Goal: Information Seeking & Learning: Learn about a topic

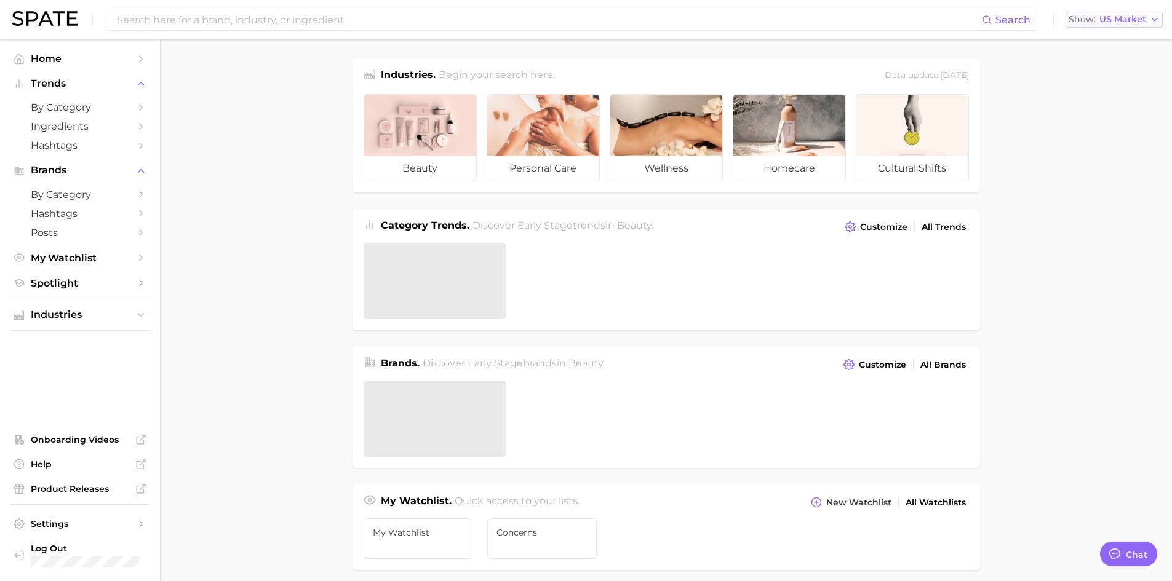
click at [1100, 20] on span "US Market" at bounding box center [1122, 19] width 47 height 7
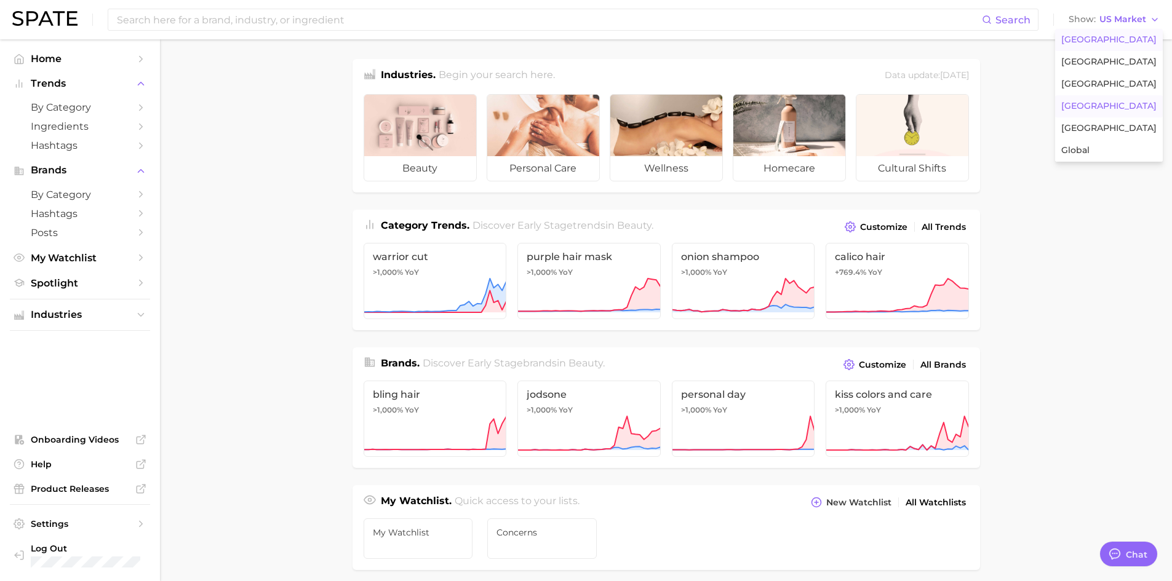
click at [1109, 105] on span "[GEOGRAPHIC_DATA]" at bounding box center [1108, 106] width 95 height 10
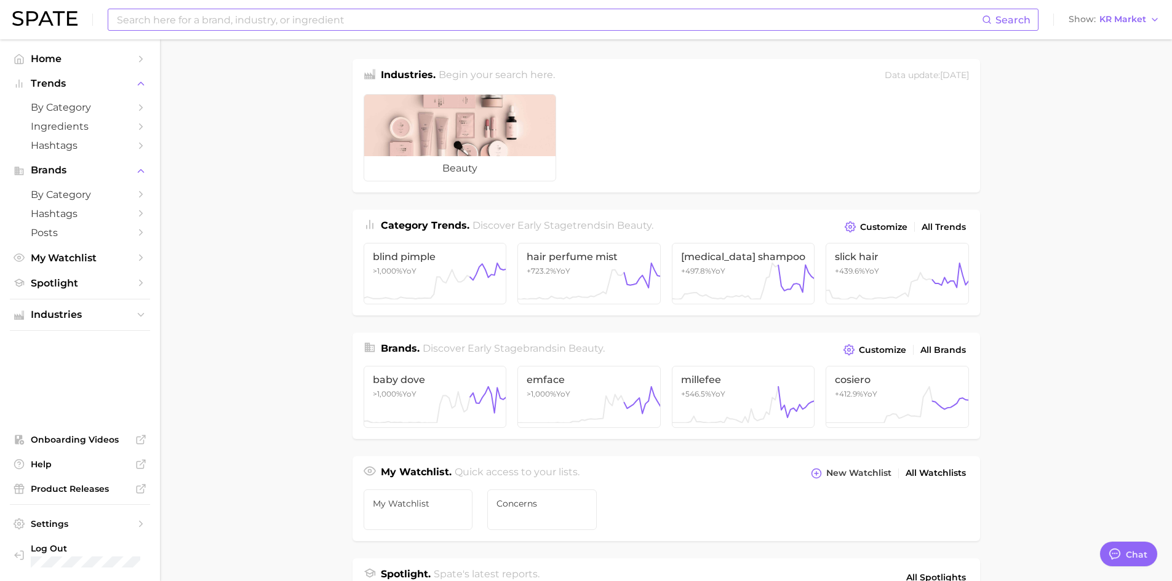
click at [520, 17] on input at bounding box center [549, 19] width 866 height 21
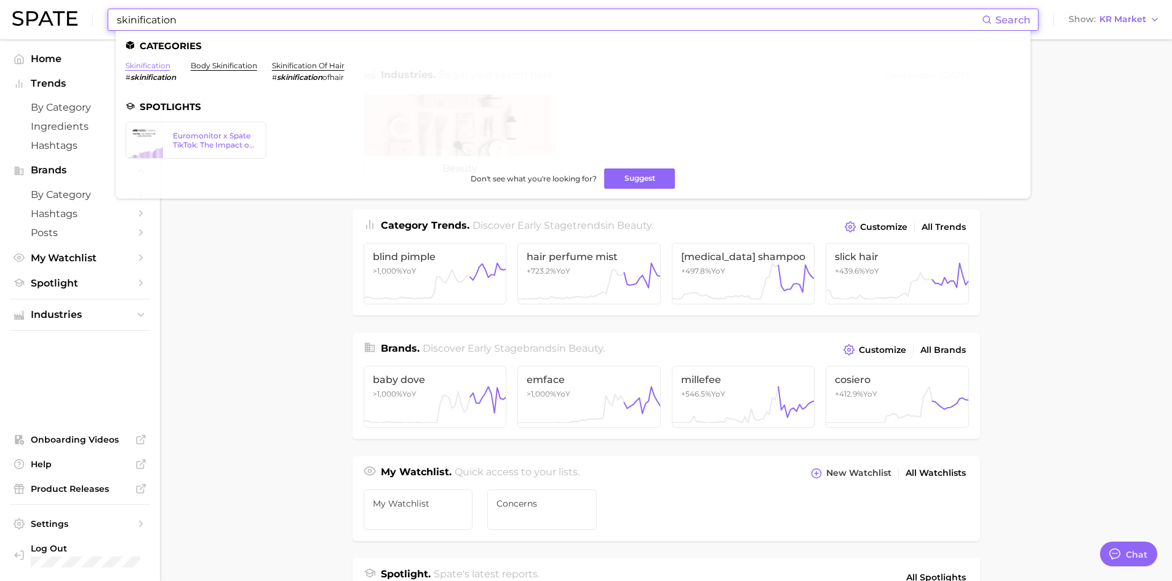
type input "skinification"
click at [156, 66] on link "skinification" at bounding box center [147, 65] width 45 height 9
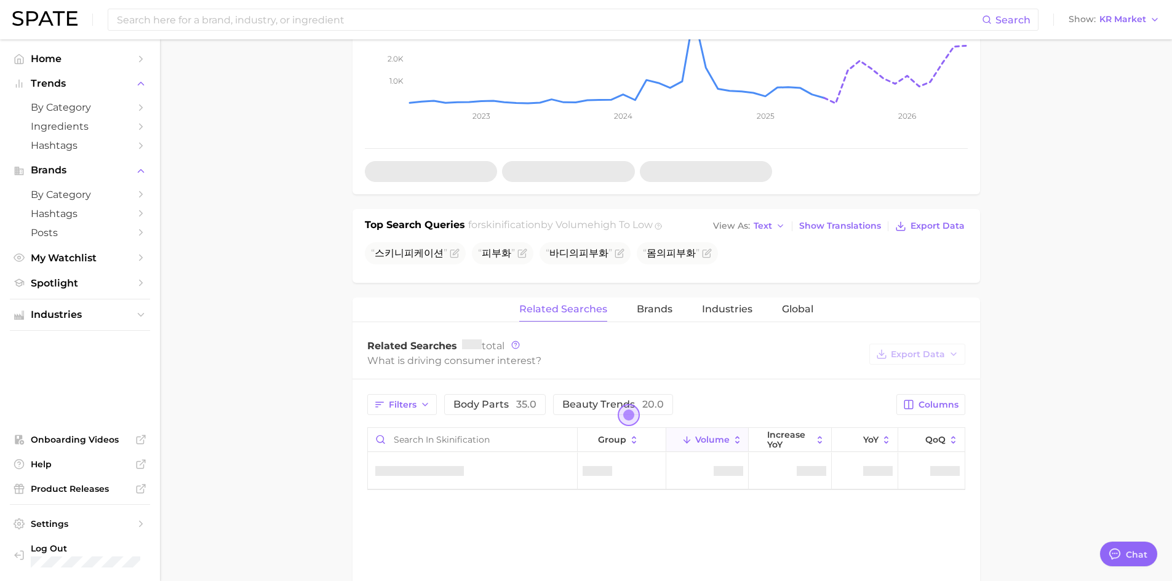
scroll to position [308, 0]
type textarea "x"
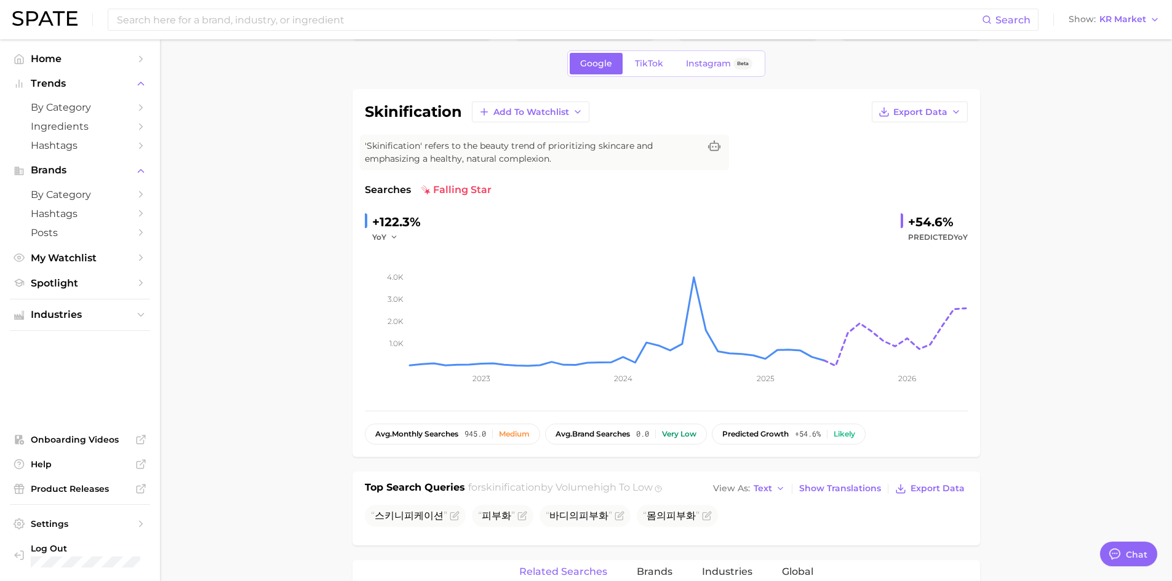
scroll to position [0, 0]
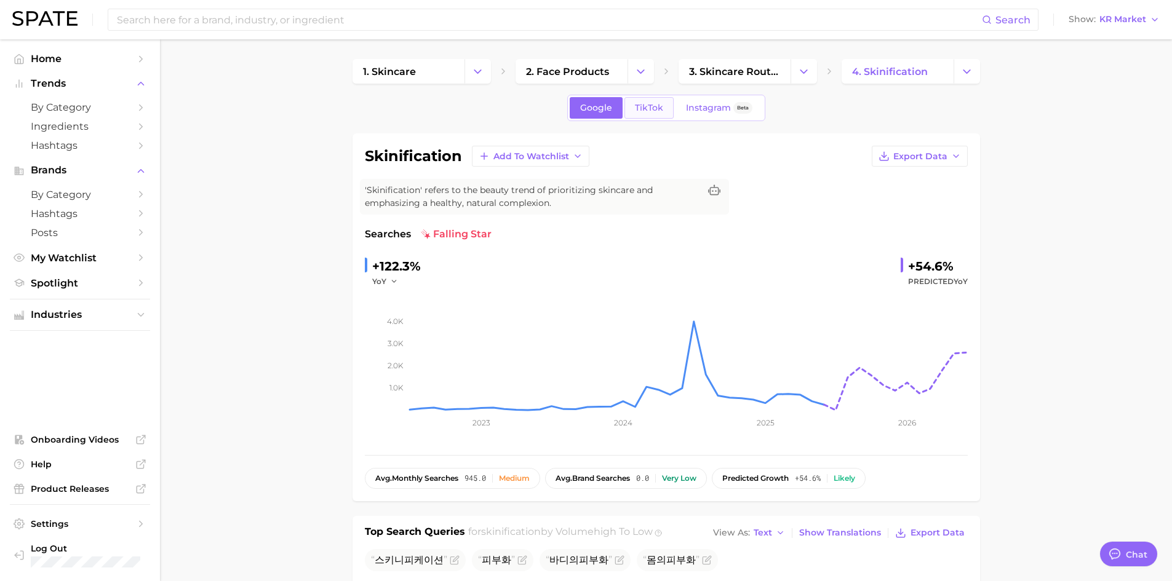
click at [649, 107] on span "TikTok" at bounding box center [649, 108] width 28 height 10
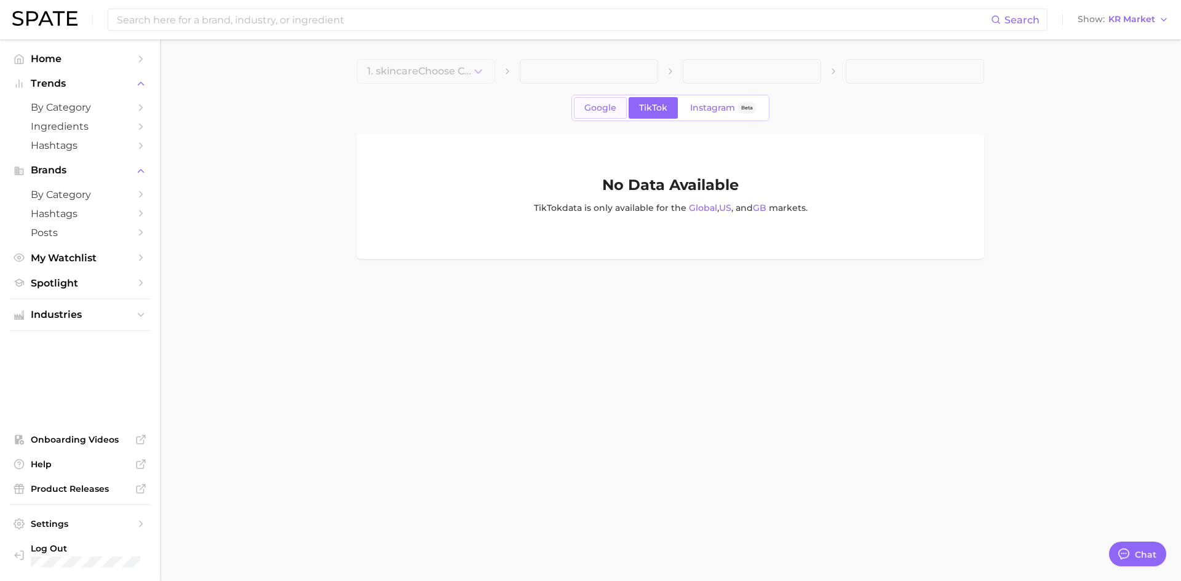
click at [600, 108] on span "Google" at bounding box center [600, 108] width 32 height 10
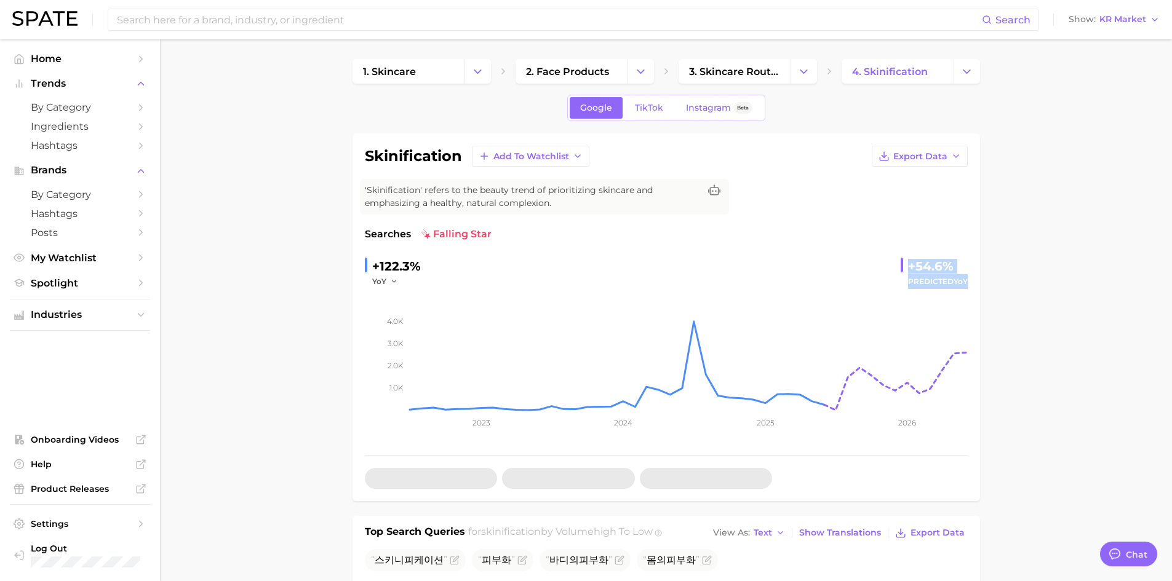
drag, startPoint x: 907, startPoint y: 272, endPoint x: 983, endPoint y: 280, distance: 77.3
click at [522, 154] on span "Add to Watchlist" at bounding box center [531, 156] width 76 height 10
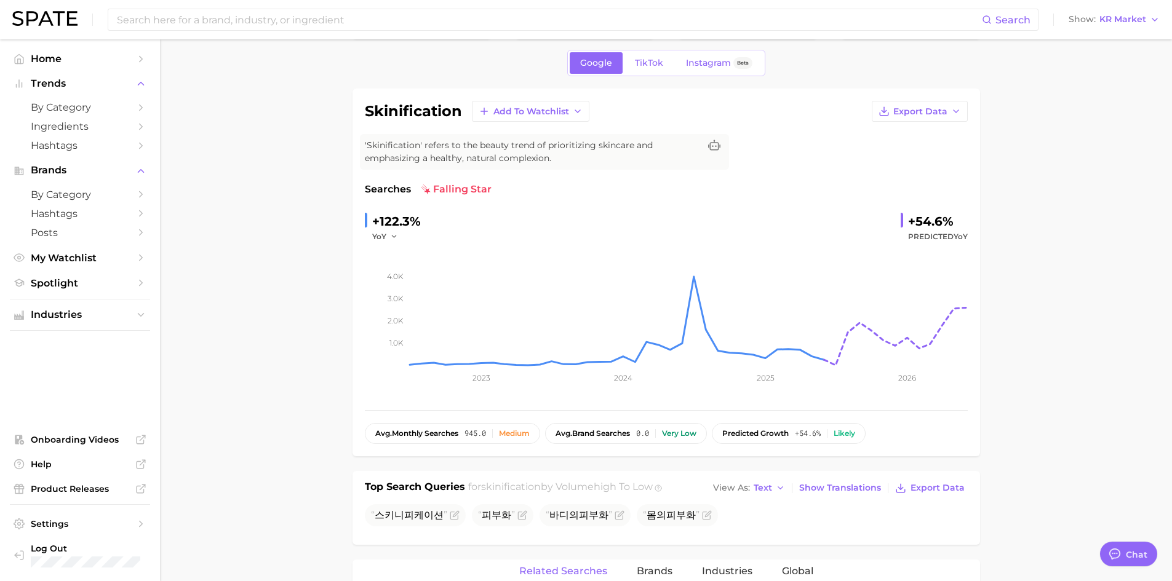
scroll to position [123, 0]
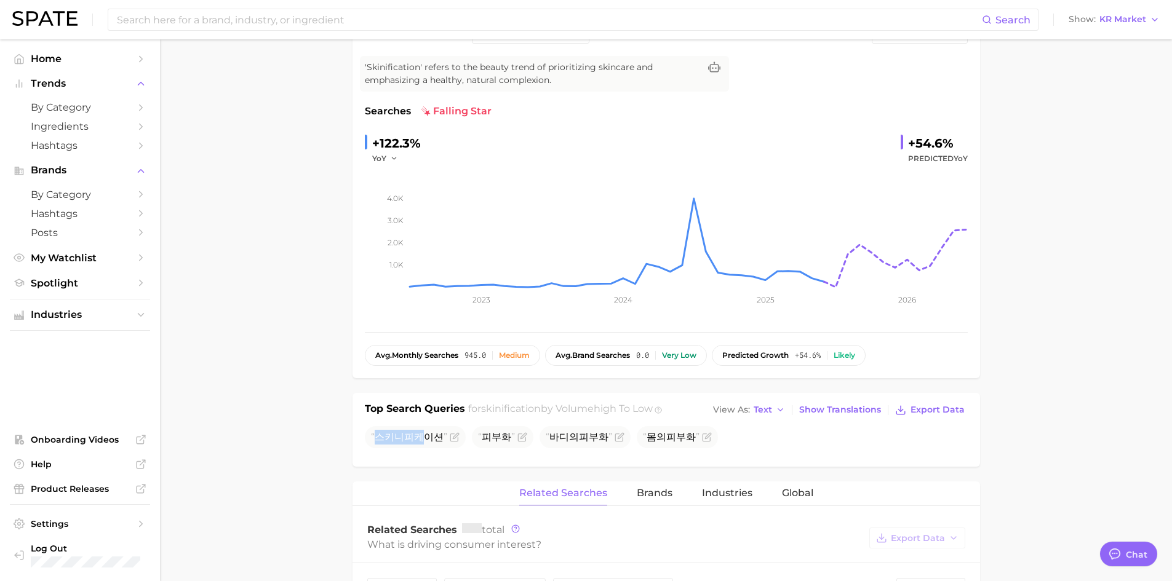
drag, startPoint x: 421, startPoint y: 436, endPoint x: 362, endPoint y: 442, distance: 58.7
click at [362, 442] on div "Top Search Queries for skinification by Volume high to low View As Text Show Tr…" at bounding box center [665, 430] width 627 height 74
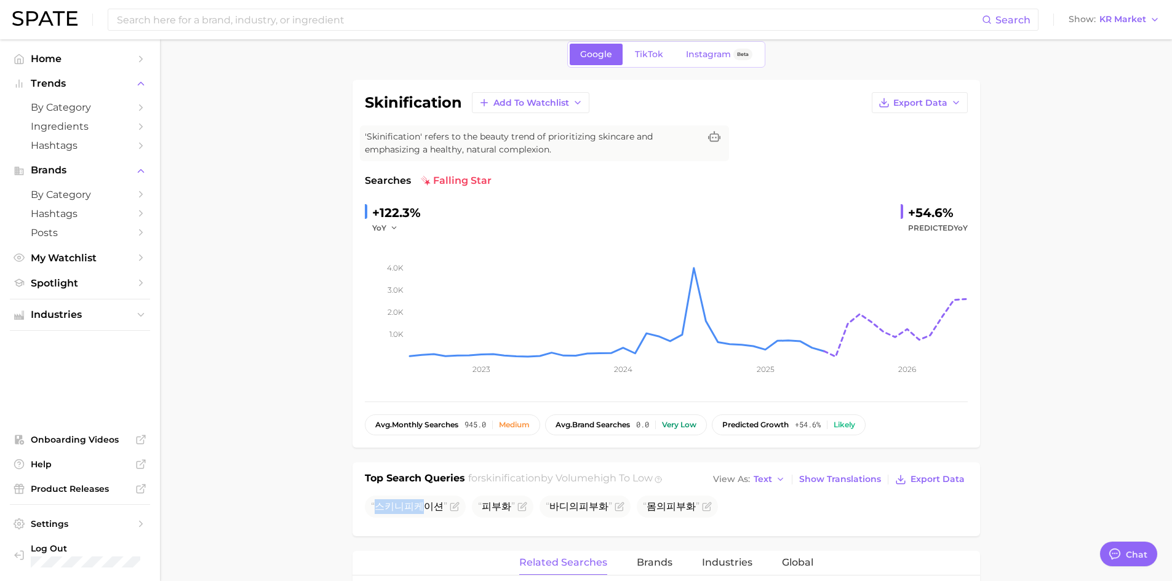
scroll to position [0, 0]
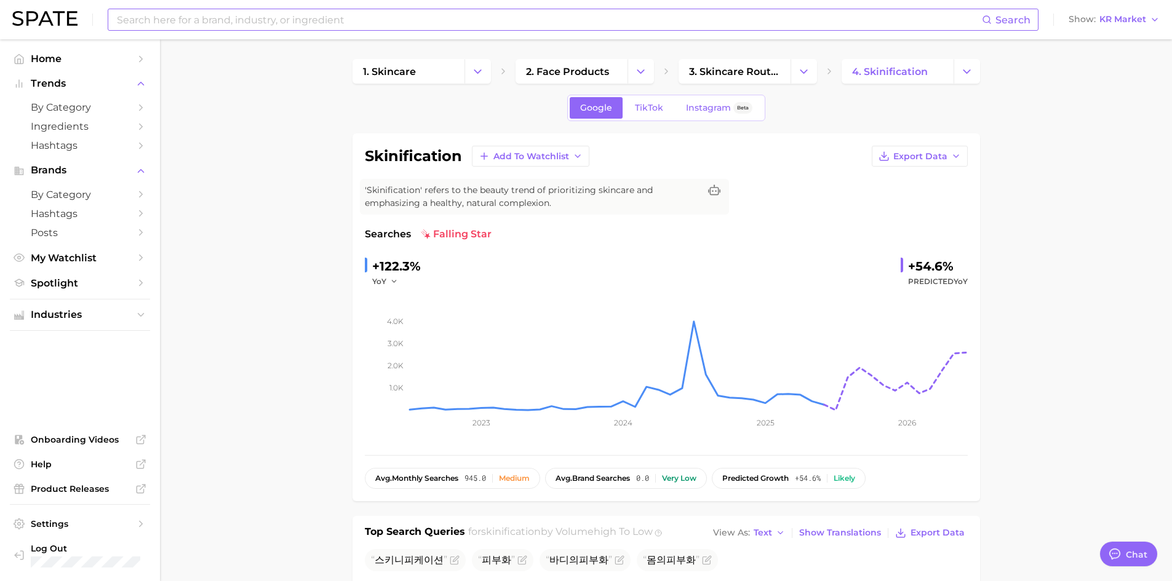
click at [351, 18] on input at bounding box center [549, 19] width 866 height 21
type input "v"
type input "피부화"
drag, startPoint x: 187, startPoint y: 23, endPoint x: 113, endPoint y: 22, distance: 73.8
click at [114, 22] on div "피부화 Search" at bounding box center [573, 20] width 931 height 22
